Goal: Task Accomplishment & Management: Complete application form

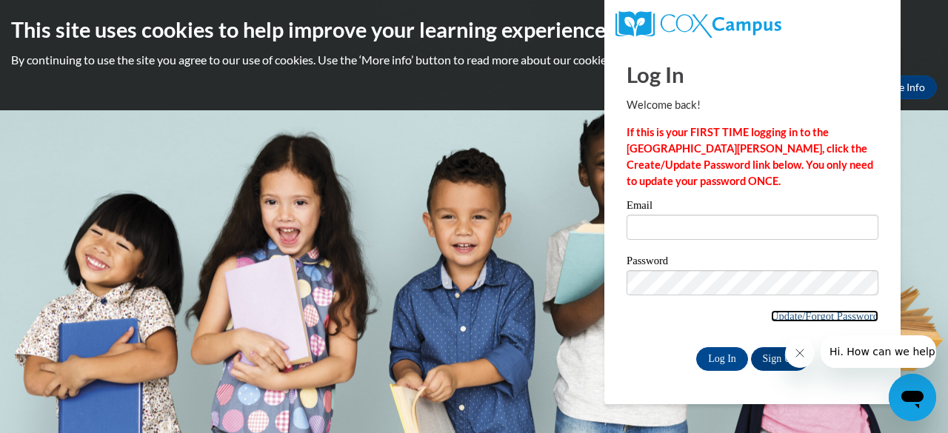
click at [775, 315] on link "Update/Forgot Password" at bounding box center [824, 316] width 107 height 12
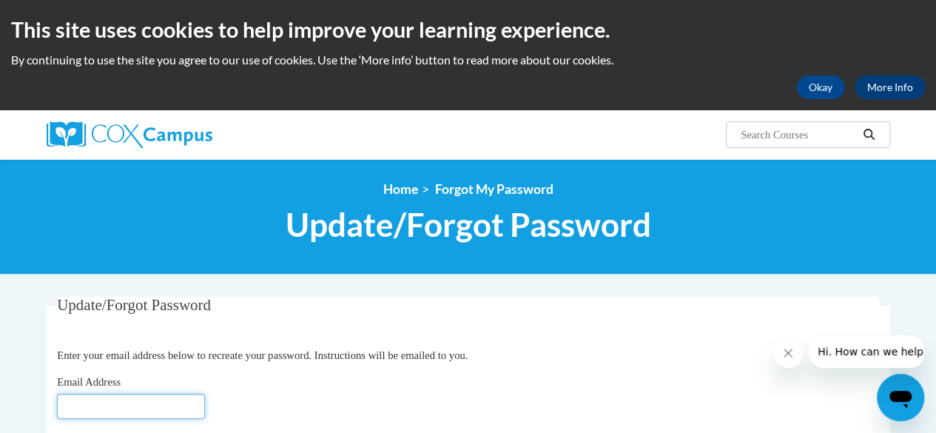
click at [147, 396] on input "Email Address" at bounding box center [131, 406] width 148 height 25
type input "[EMAIL_ADDRESS][DOMAIN_NAME]"
click button "Refresh captcha" at bounding box center [0, 0] width 0 height 0
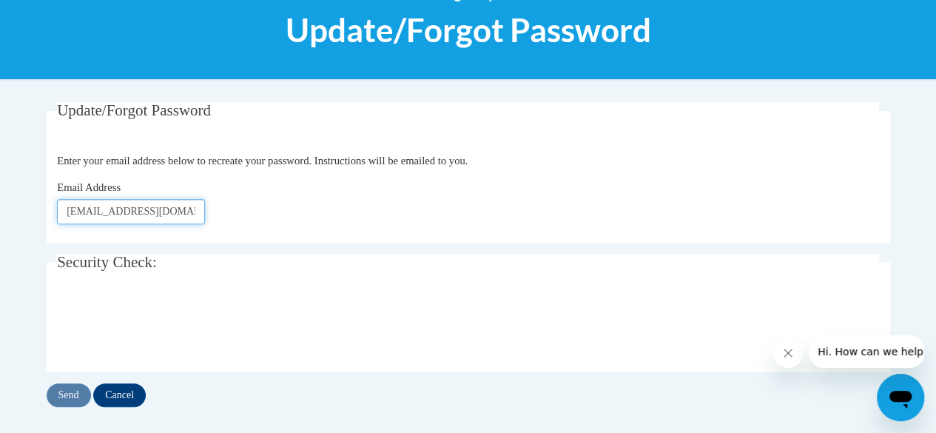
scroll to position [197, 0]
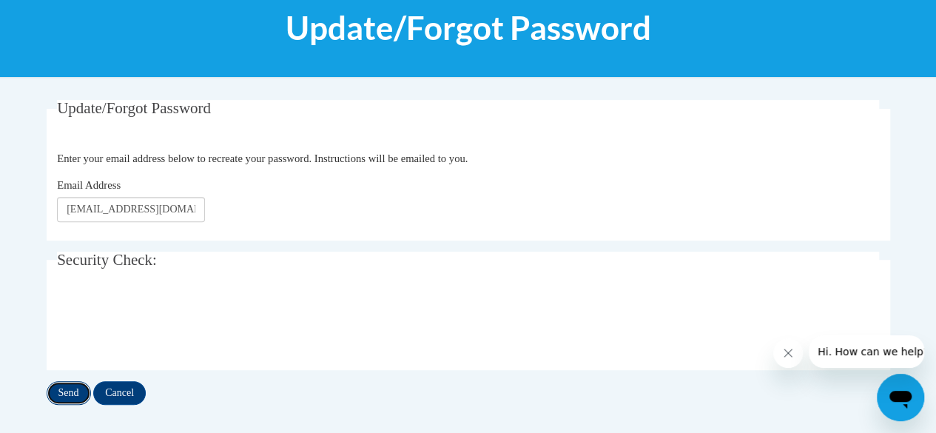
click at [73, 389] on input "Send" at bounding box center [69, 393] width 44 height 24
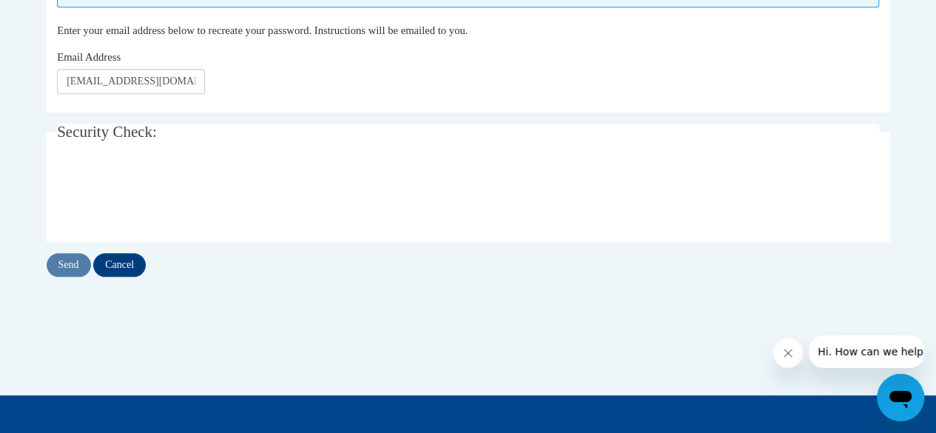
scroll to position [366, 0]
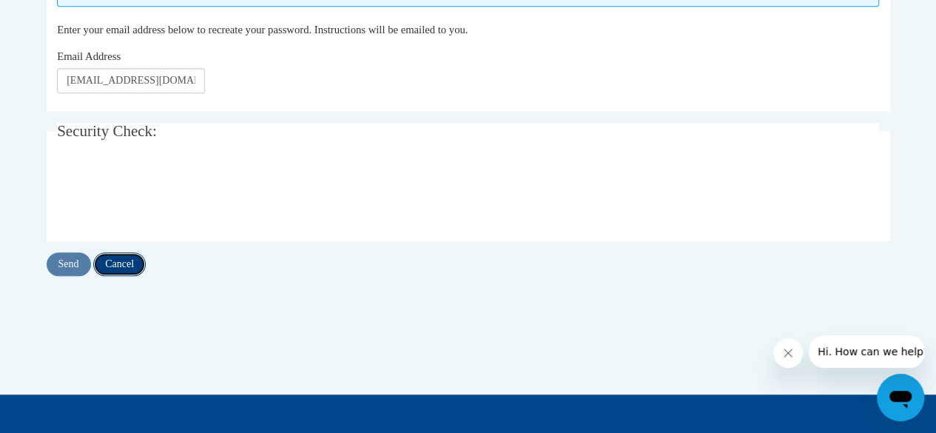
click at [129, 266] on input "Cancel" at bounding box center [119, 264] width 53 height 24
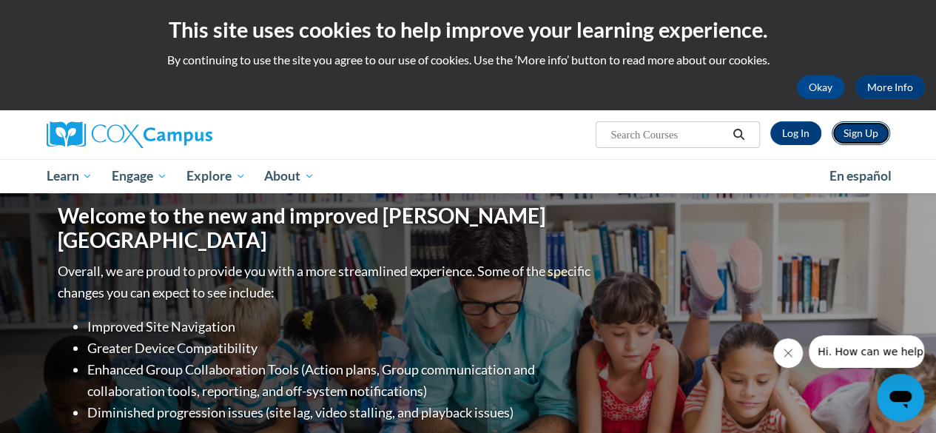
click at [851, 137] on link "Sign Up" at bounding box center [861, 133] width 58 height 24
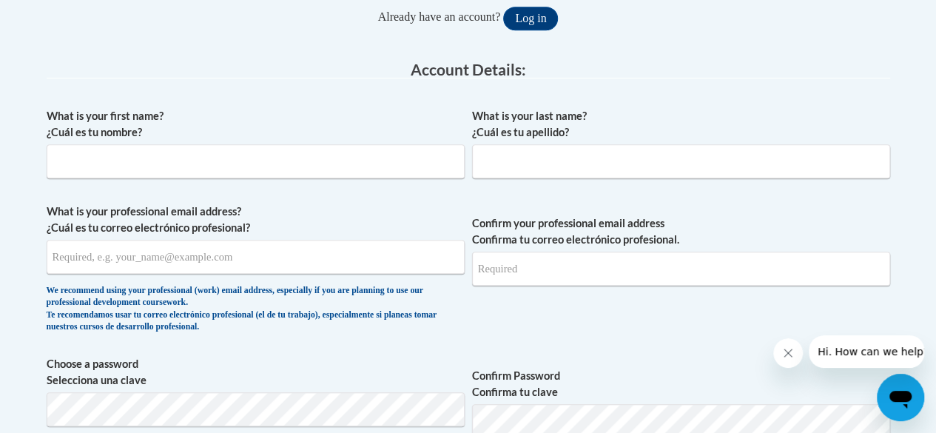
scroll to position [357, 0]
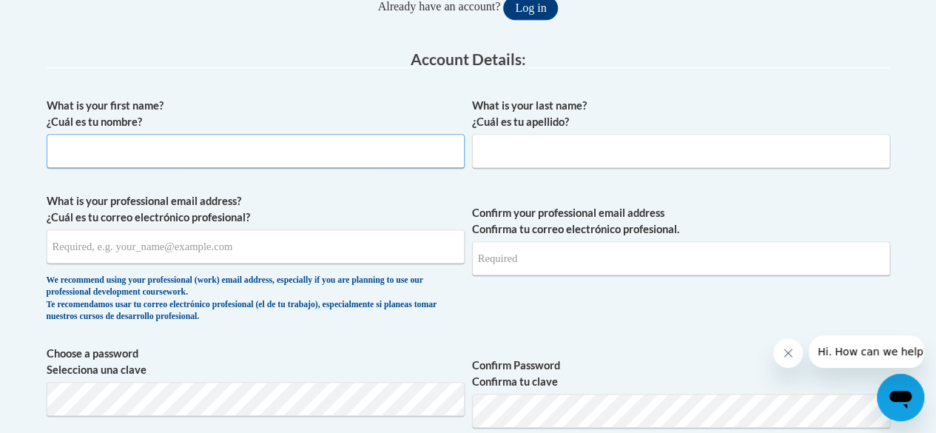
click at [252, 135] on input "What is your first name? ¿Cuál es tu nombre?" at bounding box center [256, 151] width 418 height 34
type input "A"
type input "Sandrea"
type input "[PERSON_NAME]"
click at [145, 243] on input "What is your professional email address? ¿Cuál es tu correo electrónico profesi…" at bounding box center [256, 246] width 418 height 34
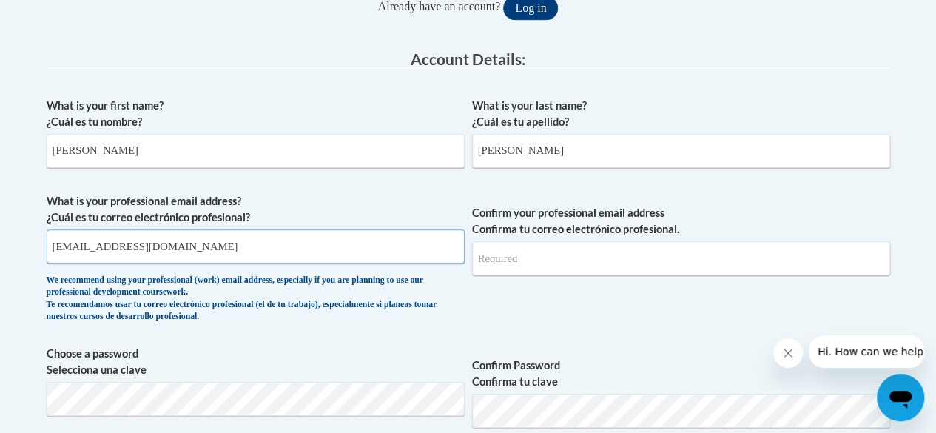
type input "swilliams@macon.k12.ga.us"
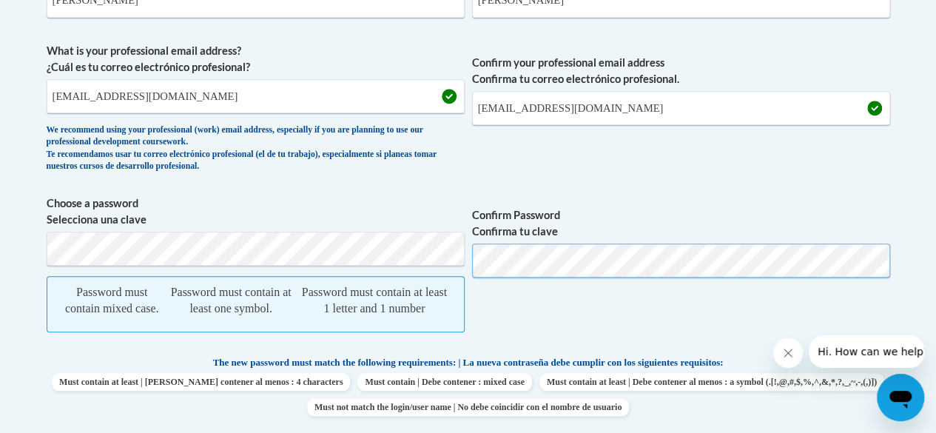
scroll to position [534, 0]
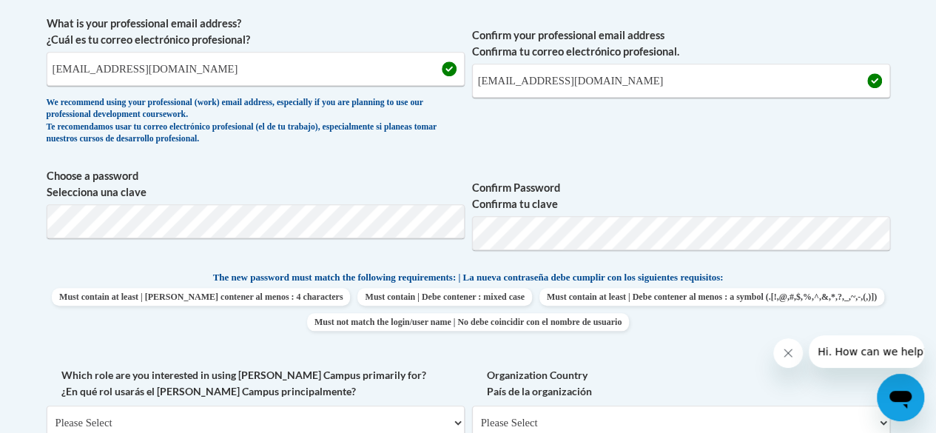
click at [579, 198] on label "Confirm Password Confirma tu clave" at bounding box center [681, 196] width 418 height 33
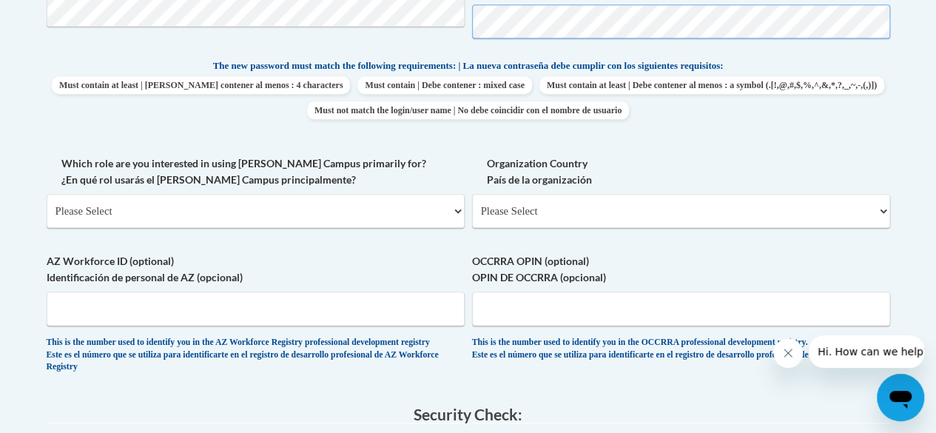
scroll to position [751, 0]
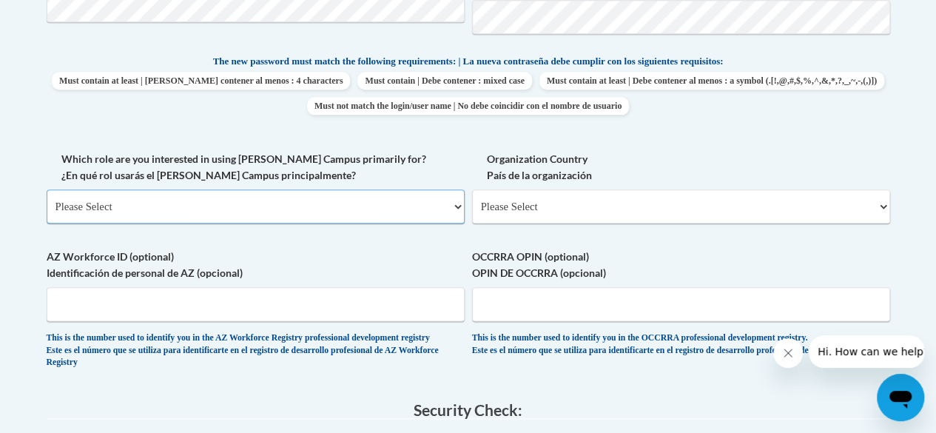
click at [341, 208] on select "Please Select College/University | Colegio/Universidad Community/Nonprofit Part…" at bounding box center [256, 207] width 418 height 34
select select "fbf2d438-af2f-41f8-98f1-81c410e29de3"
click at [47, 190] on select "Please Select College/University | Colegio/Universidad Community/Nonprofit Part…" at bounding box center [256, 207] width 418 height 34
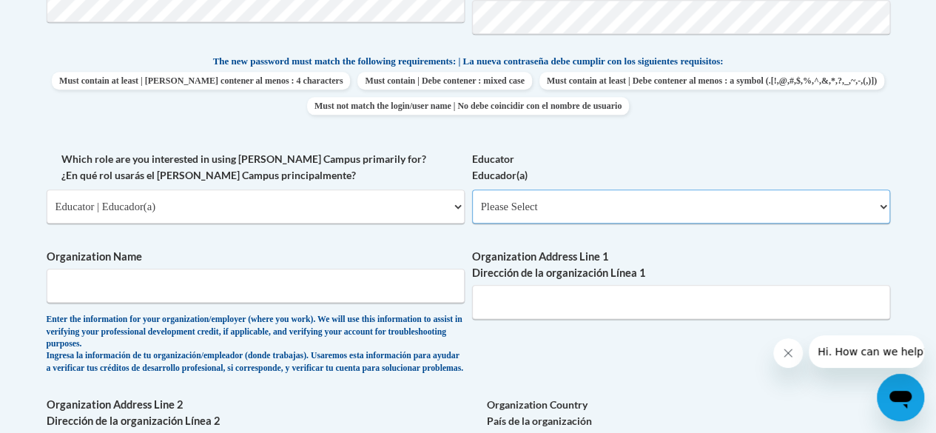
click at [558, 207] on select "Please Select Early Learning/Daycare Teacher/Family Home Care Provider | Maestr…" at bounding box center [681, 207] width 418 height 34
select select "8e40623d-54d0-45cd-9f92-5df65cd3f8cf"
click at [472, 190] on select "Please Select Early Learning/Daycare Teacher/Family Home Care Provider | Maestr…" at bounding box center [681, 207] width 418 height 34
click at [383, 281] on input "Organization Name" at bounding box center [256, 286] width 418 height 34
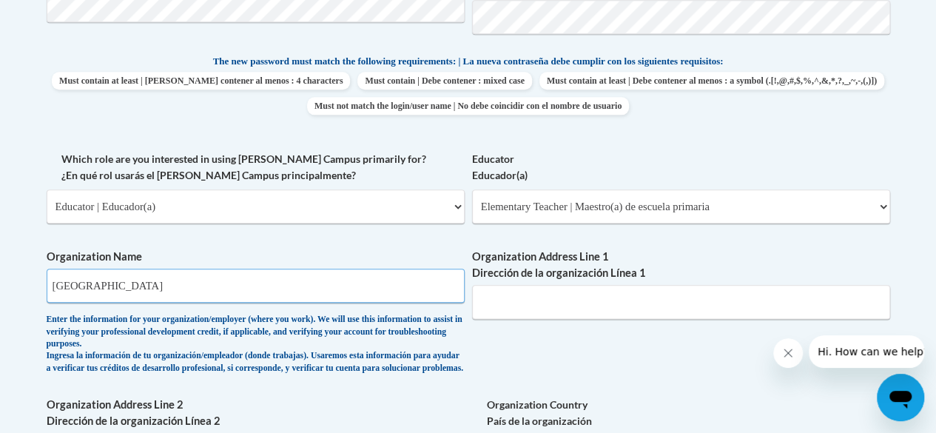
type input "Macon County Elementary"
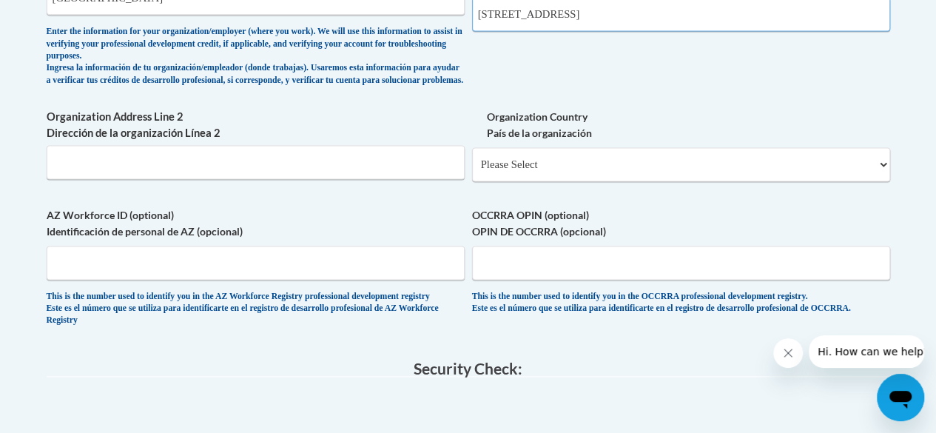
scroll to position [1036, 0]
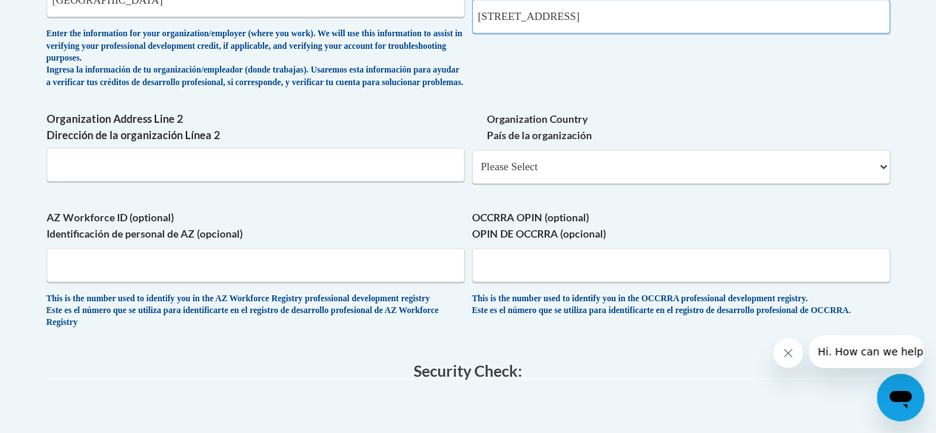
type input "128 Bypass Rd 400 State Route Oglethorpe GA 31068"
click at [825, 177] on select "Please Select United States | Estados Unidos Outside of the United States | Fue…" at bounding box center [681, 167] width 418 height 34
select select "ad49bcad-a171-4b2e-b99c-48b446064914"
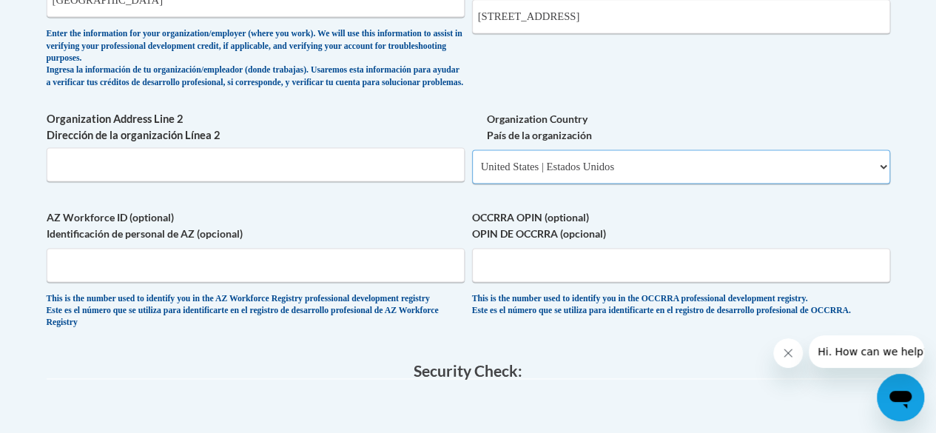
click at [472, 161] on select "Please Select United States | Estados Unidos Outside of the United States | Fue…" at bounding box center [681, 167] width 418 height 34
select select
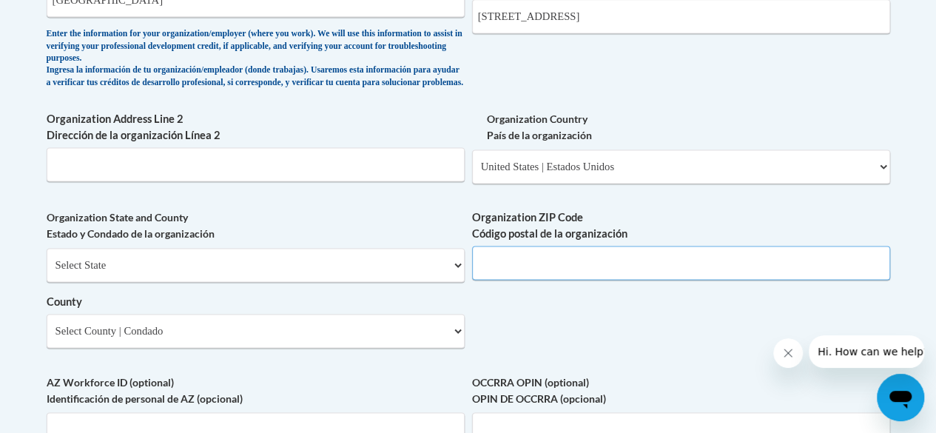
click at [700, 276] on input "Organization ZIP Code Código postal de la organización" at bounding box center [681, 263] width 418 height 34
type input "31068"
click at [149, 181] on input "Organization Address Line 2 Dirección de la organización Línea 2" at bounding box center [256, 164] width 418 height 34
type input "400 State Route"
click at [740, 20] on input "128 Bypass Rd 400 State Route Oglethorpe GA 31068" at bounding box center [681, 16] width 418 height 34
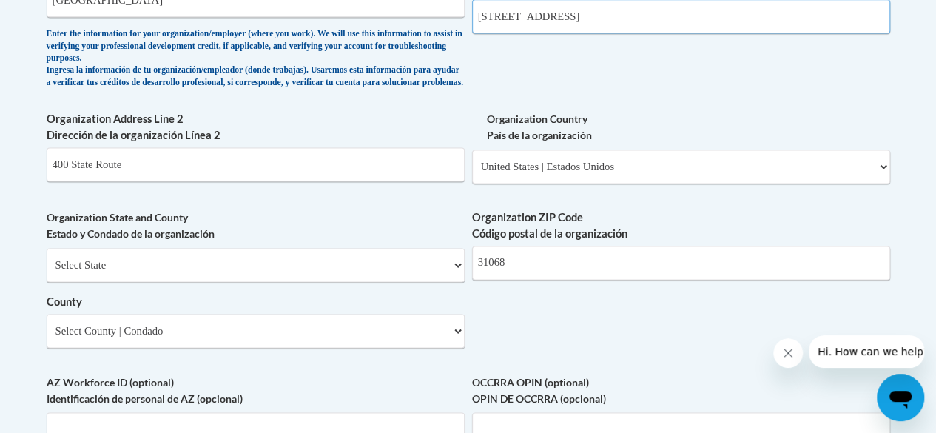
type input "128 Bypass Rd"
click at [592, 19] on input "128 Bypass Rd" at bounding box center [681, 16] width 418 height 34
click at [419, 176] on input "400 State Route" at bounding box center [256, 164] width 418 height 34
click at [456, 279] on select "Select State Alabama Alaska Arizona Arkansas California Colorado Connecticut De…" at bounding box center [256, 265] width 418 height 34
select select "Georgia"
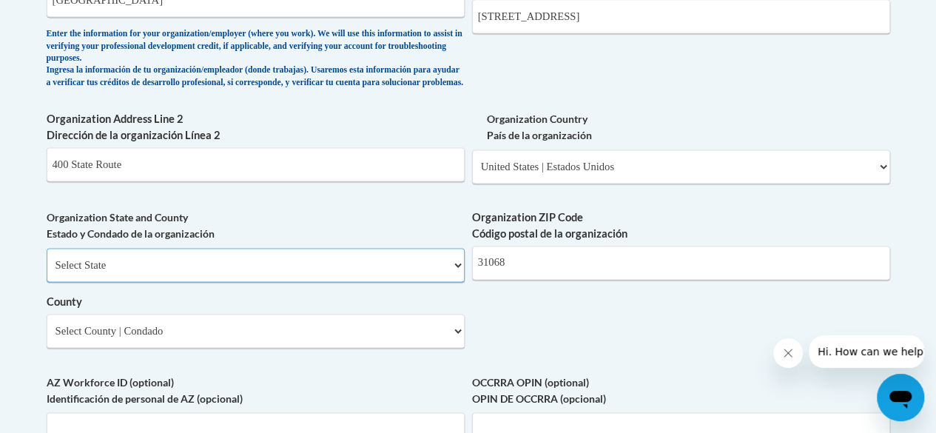
click at [47, 259] on select "Select State Alabama Alaska Arizona Arkansas California Colorado Connecticut De…" at bounding box center [256, 265] width 418 height 34
click at [447, 348] on select "Select County Appling Atkinson Bacon Baker Baldwin Banks Barrow Bartow Ben Hill…" at bounding box center [256, 331] width 418 height 34
select select "Macon"
click at [47, 325] on select "Select County Appling Atkinson Bacon Baker Baldwin Banks Barrow Bartow Ben Hill…" at bounding box center [256, 331] width 418 height 34
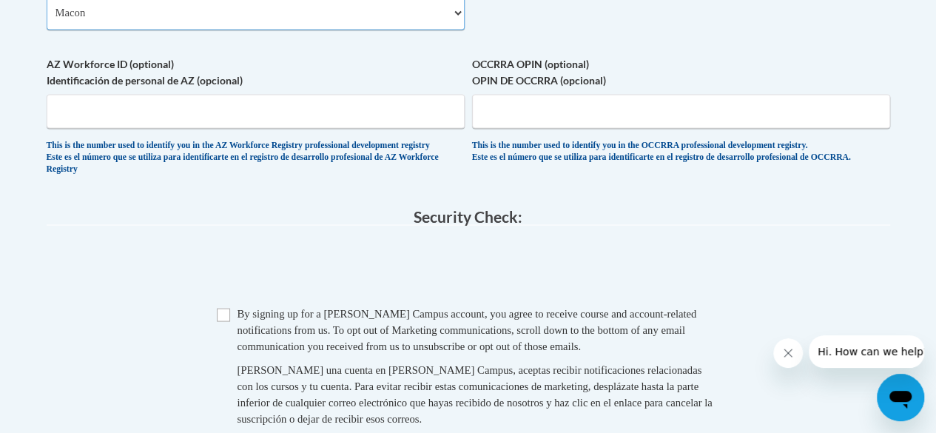
scroll to position [1371, 0]
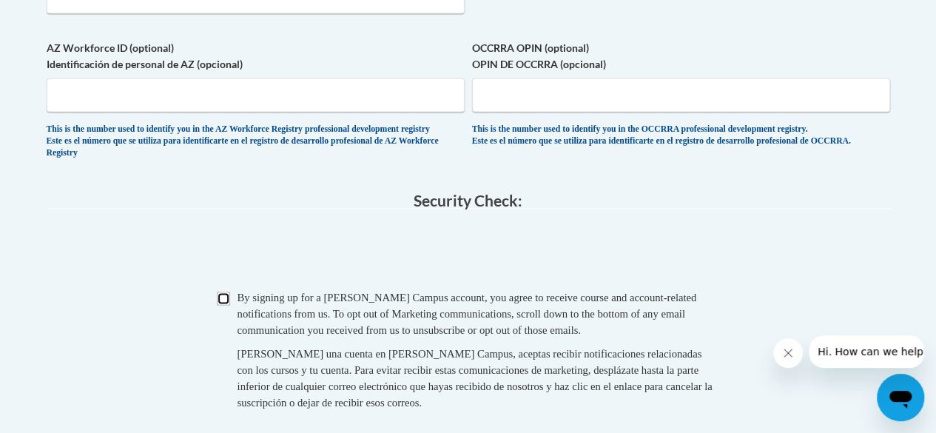
click at [221, 305] on input "Checkbox" at bounding box center [223, 298] width 13 height 13
checkbox input "true"
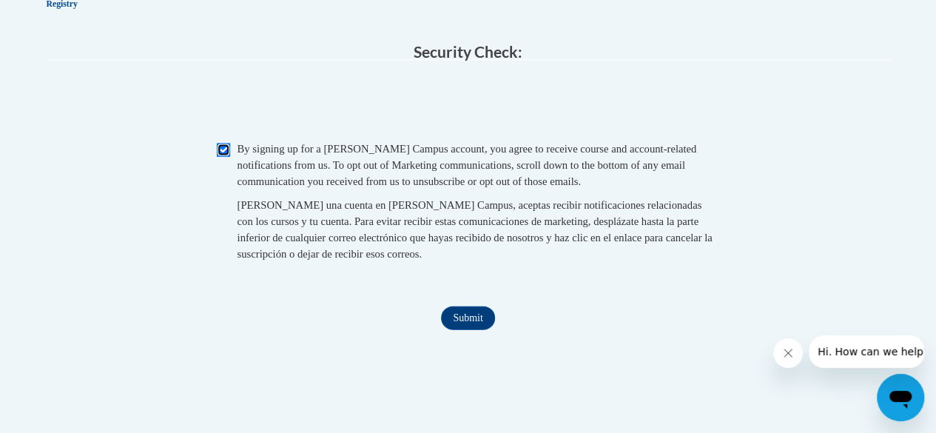
scroll to position [1546, 0]
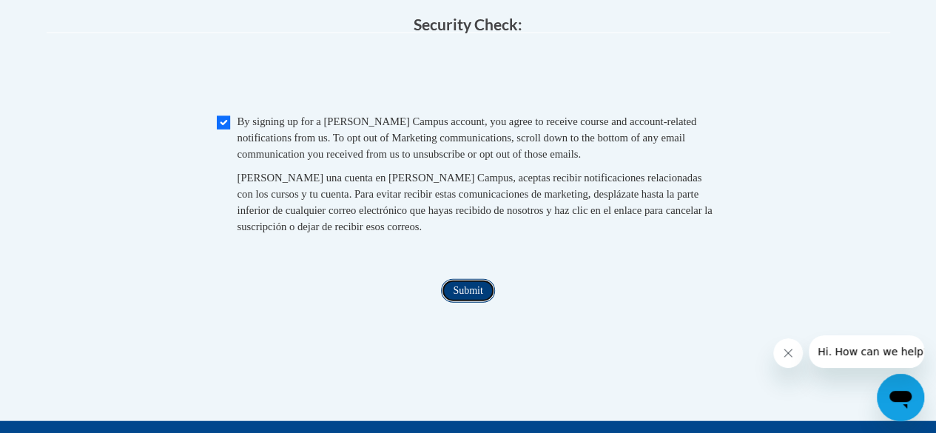
click at [473, 303] on input "Submit" at bounding box center [467, 291] width 53 height 24
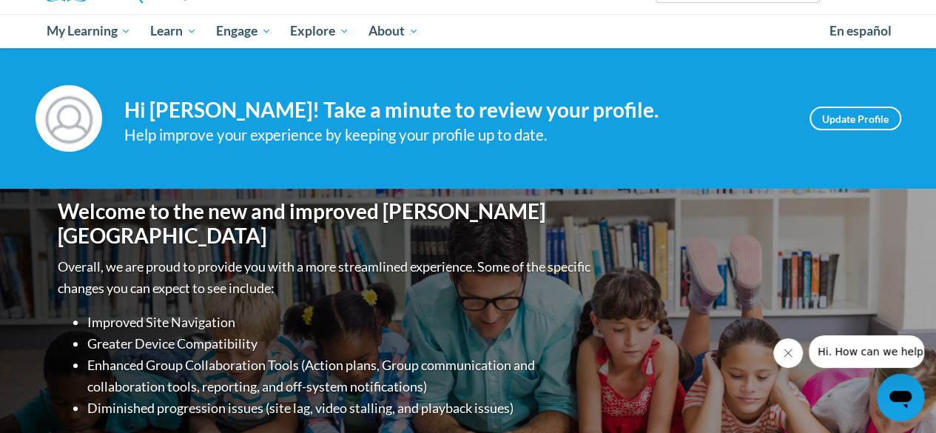
scroll to position [147, 0]
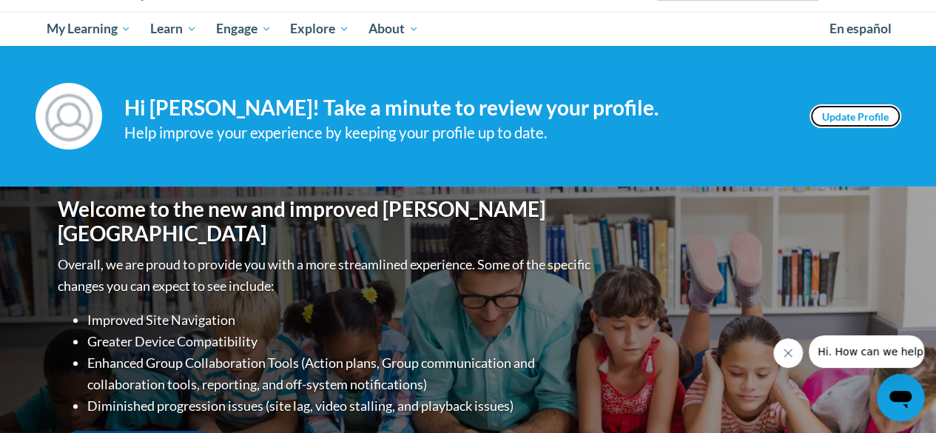
click at [847, 115] on link "Update Profile" at bounding box center [856, 116] width 92 height 24
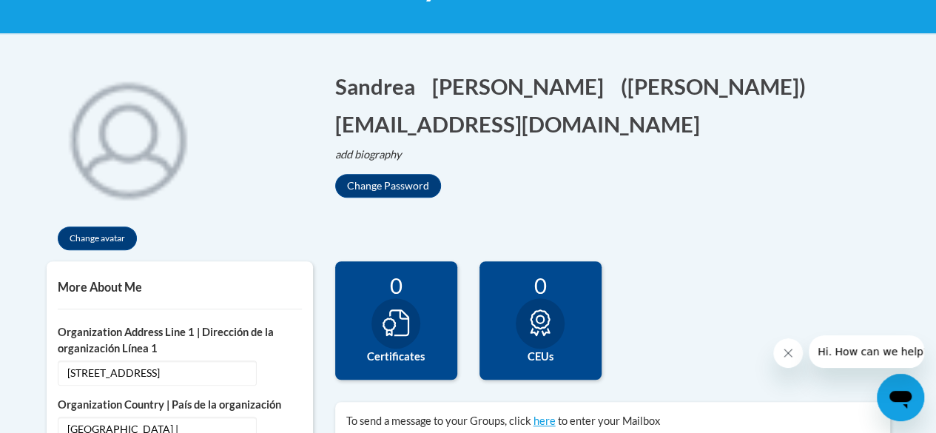
scroll to position [13, 0]
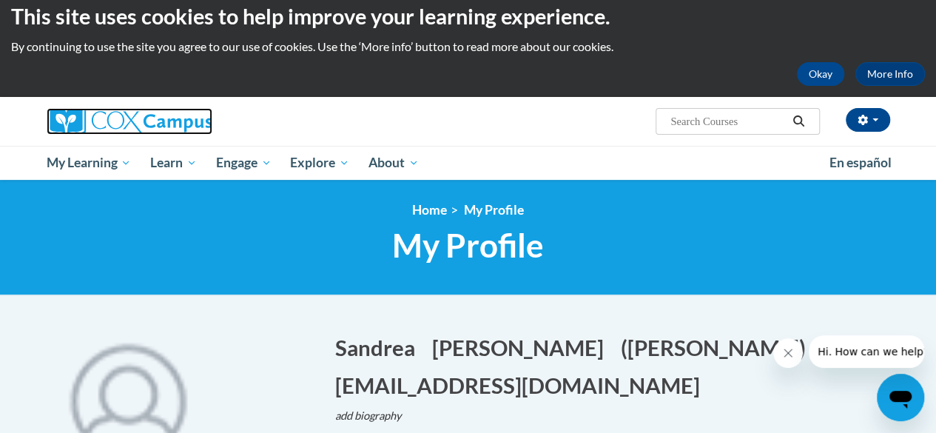
click at [194, 121] on img at bounding box center [130, 121] width 166 height 27
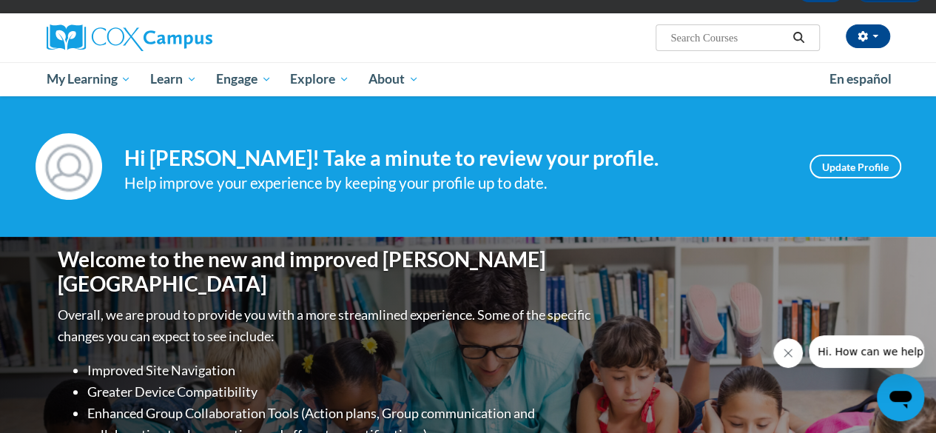
scroll to position [84, 0]
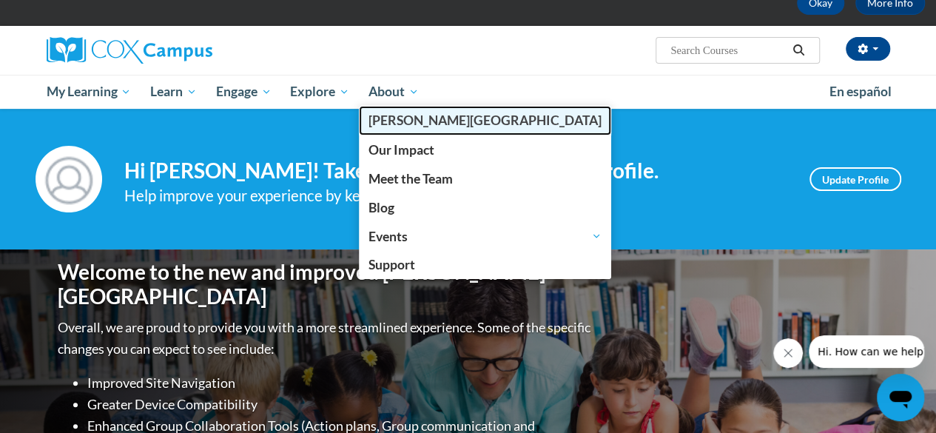
click at [397, 121] on span "[PERSON_NAME][GEOGRAPHIC_DATA]" at bounding box center [485, 121] width 233 height 16
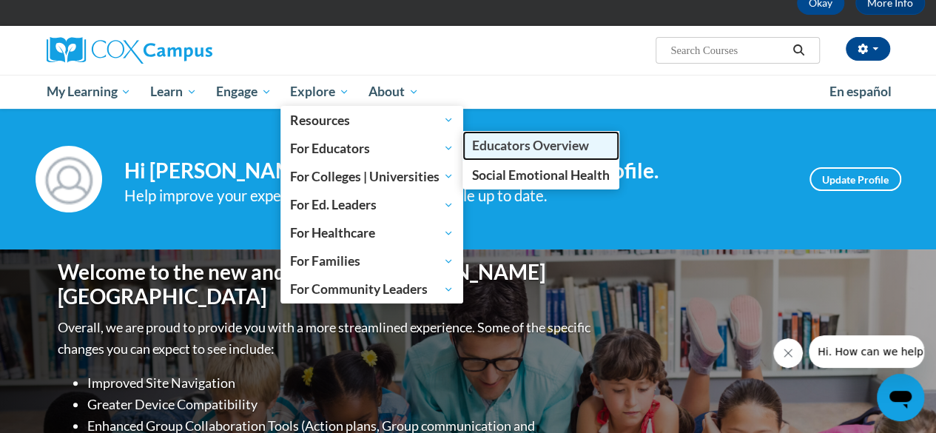
click at [496, 150] on span "Educators Overview" at bounding box center [530, 146] width 117 height 16
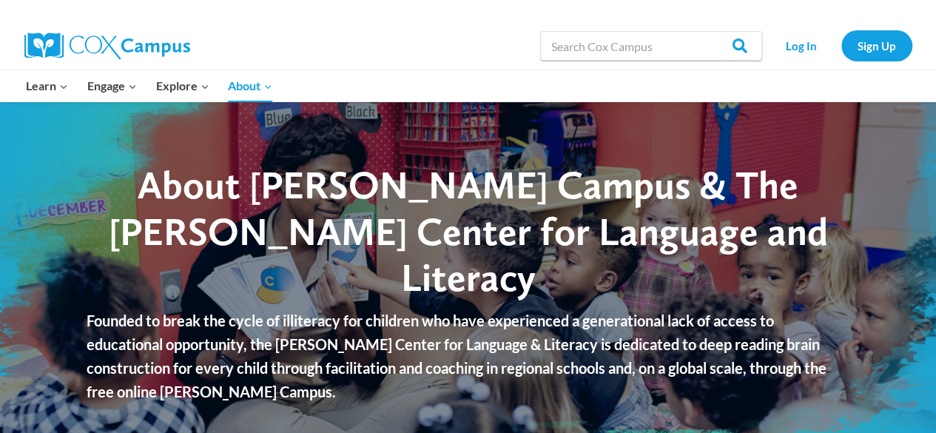
click at [145, 42] on img at bounding box center [107, 46] width 166 height 27
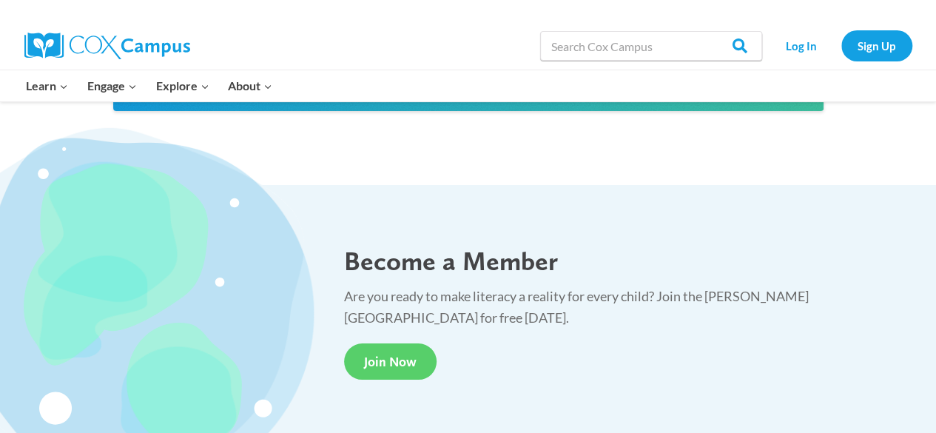
scroll to position [2635, 0]
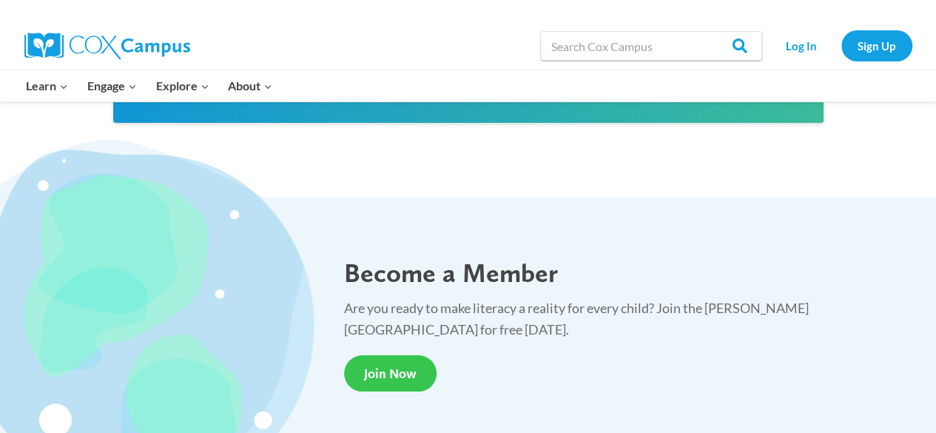
click at [394, 366] on span "Join Now" at bounding box center [390, 374] width 53 height 16
